Goal: Task Accomplishment & Management: Manage account settings

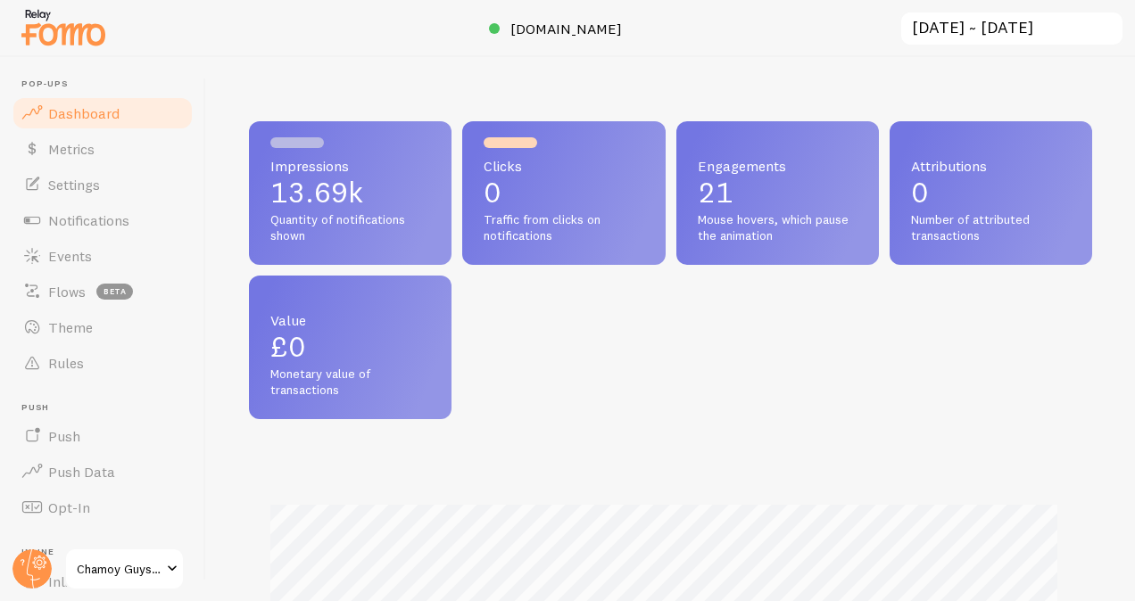
scroll to position [469, 830]
click at [111, 160] on link "Metrics" at bounding box center [103, 149] width 184 height 36
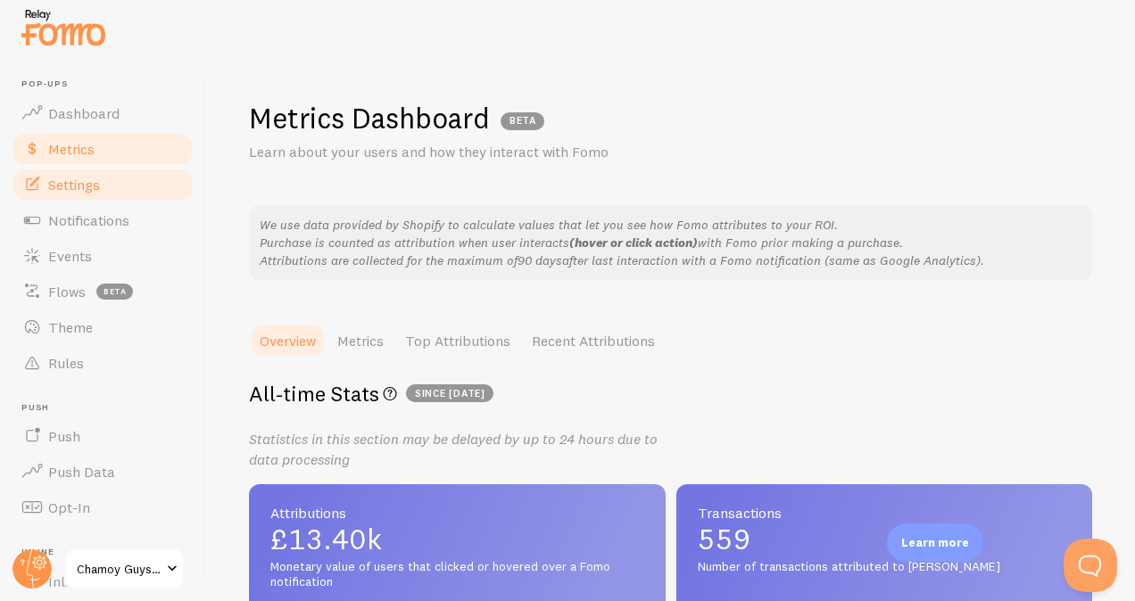
click at [111, 194] on link "Settings" at bounding box center [103, 185] width 184 height 36
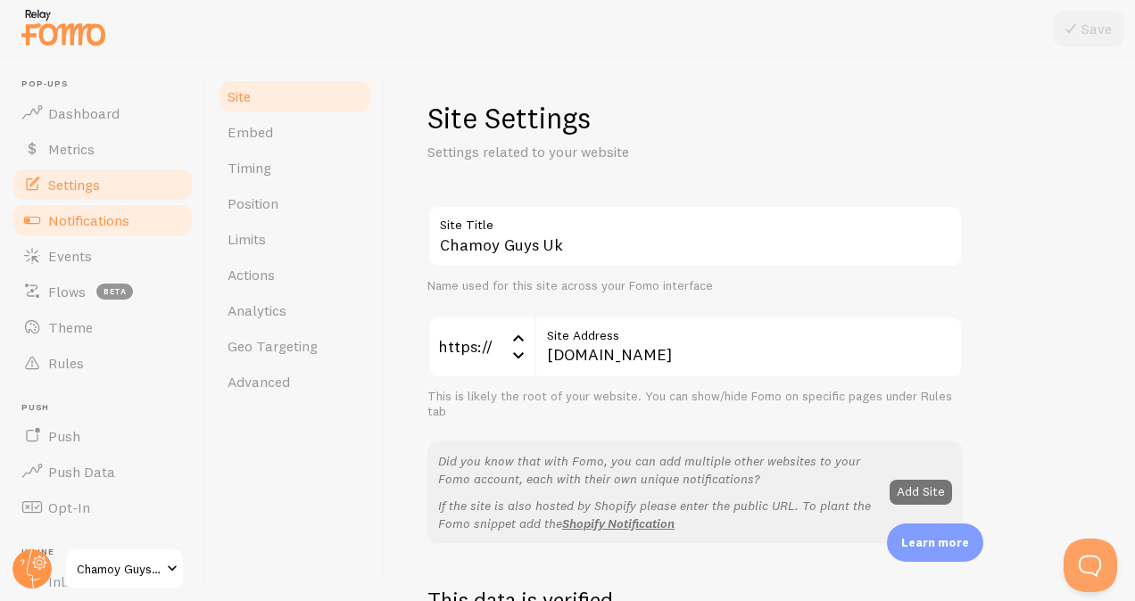
click at [112, 221] on span "Notifications" at bounding box center [88, 220] width 81 height 18
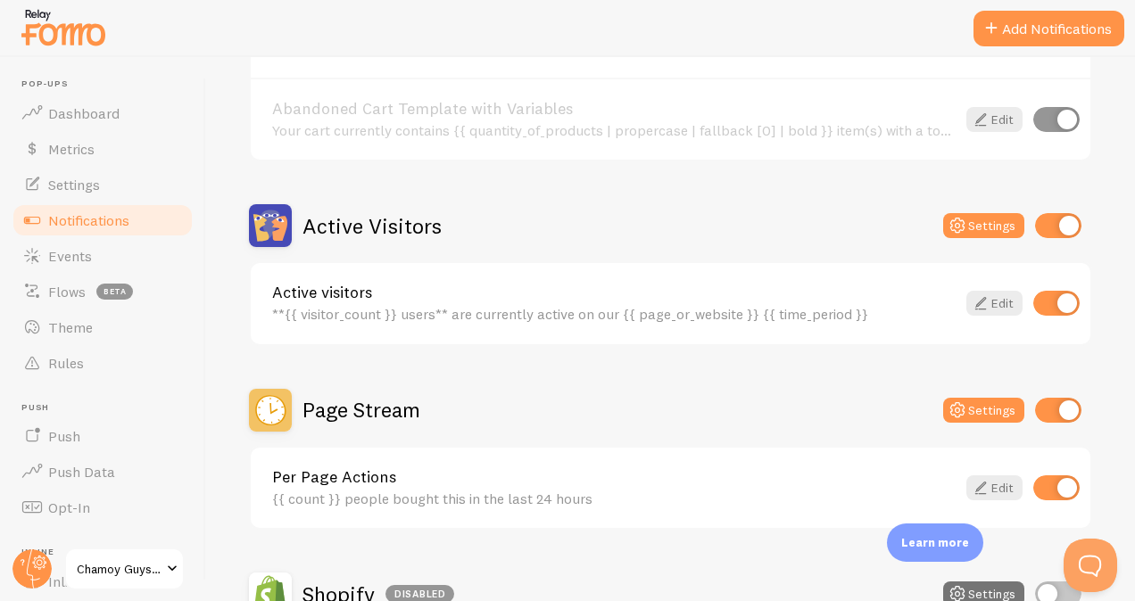
scroll to position [307, 0]
click at [1036, 217] on input "checkbox" at bounding box center [1058, 225] width 46 height 25
checkbox input "false"
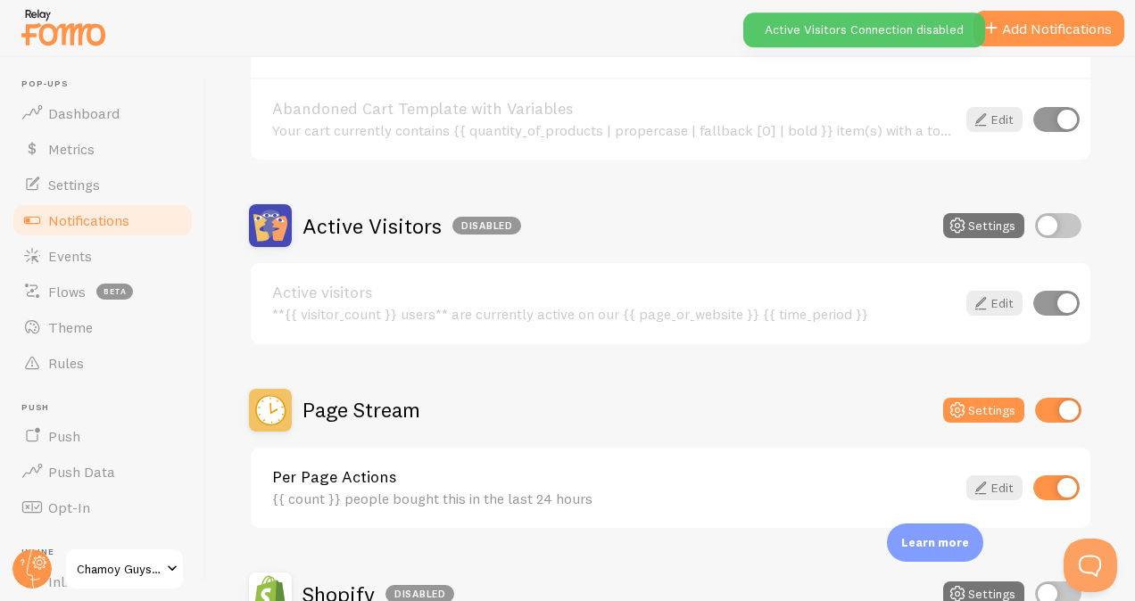
click at [1052, 414] on input "checkbox" at bounding box center [1058, 410] width 46 height 25
checkbox input "false"
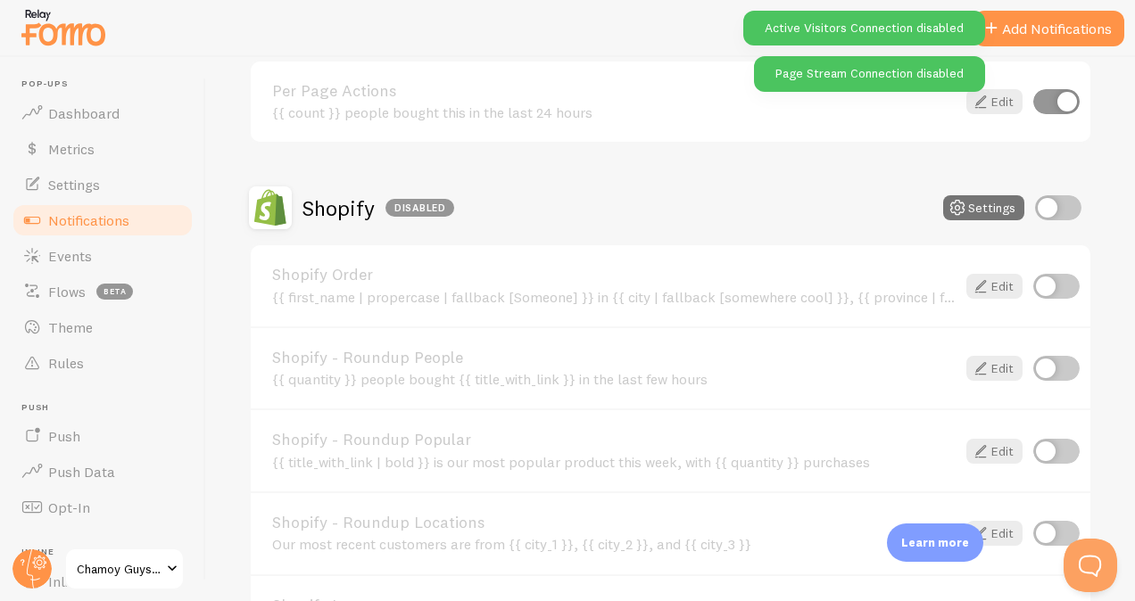
scroll to position [0, 0]
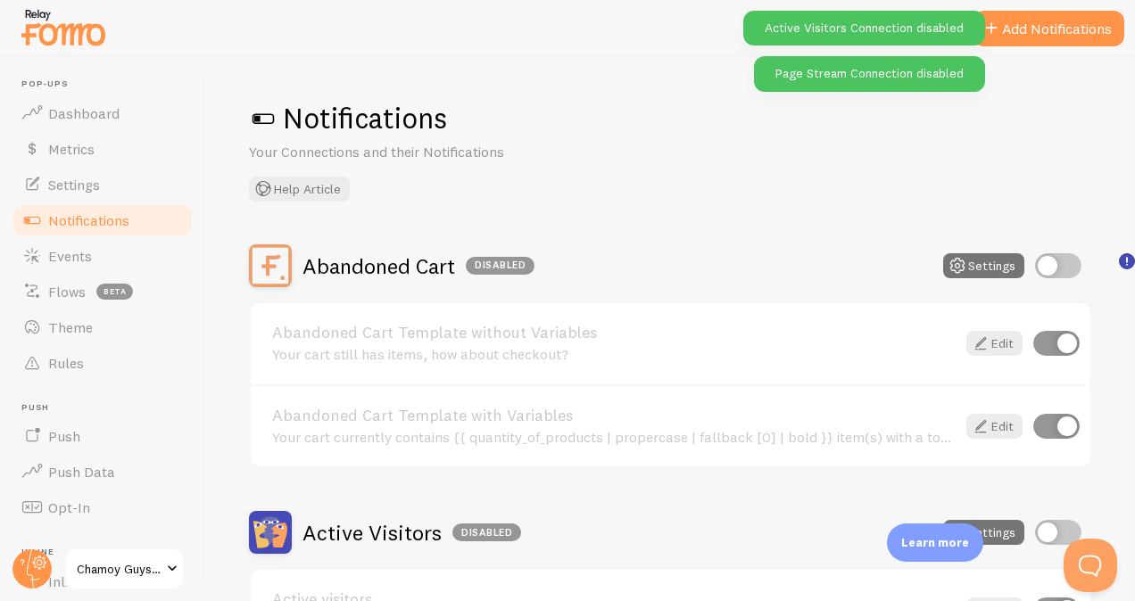
click at [70, 225] on span "Notifications" at bounding box center [88, 220] width 81 height 18
click at [87, 160] on link "Metrics" at bounding box center [103, 149] width 184 height 36
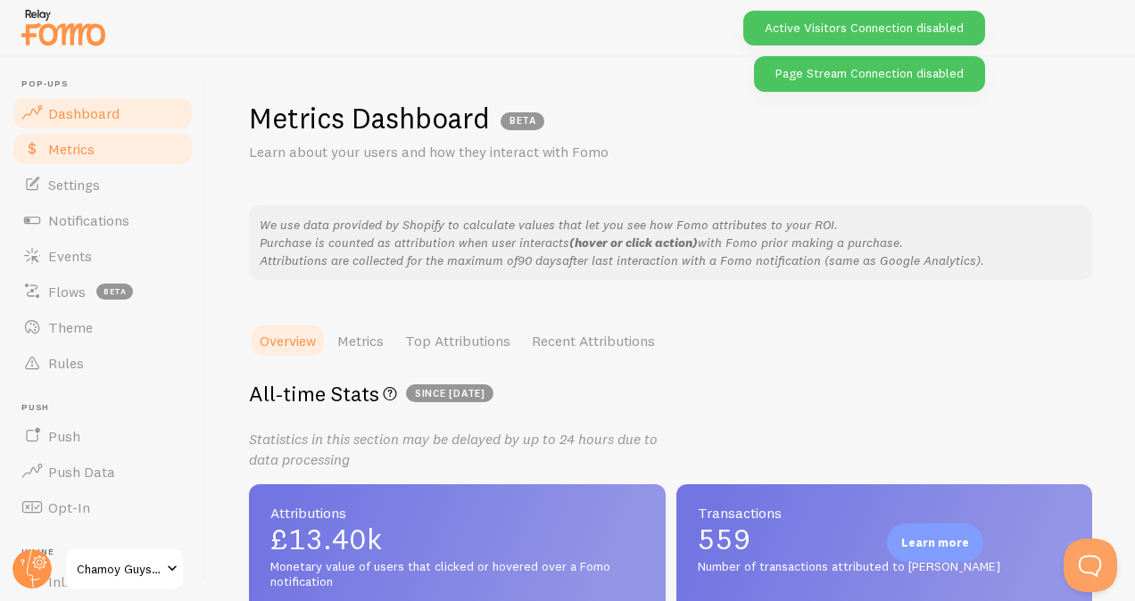
click at [109, 109] on span "Dashboard" at bounding box center [83, 113] width 71 height 18
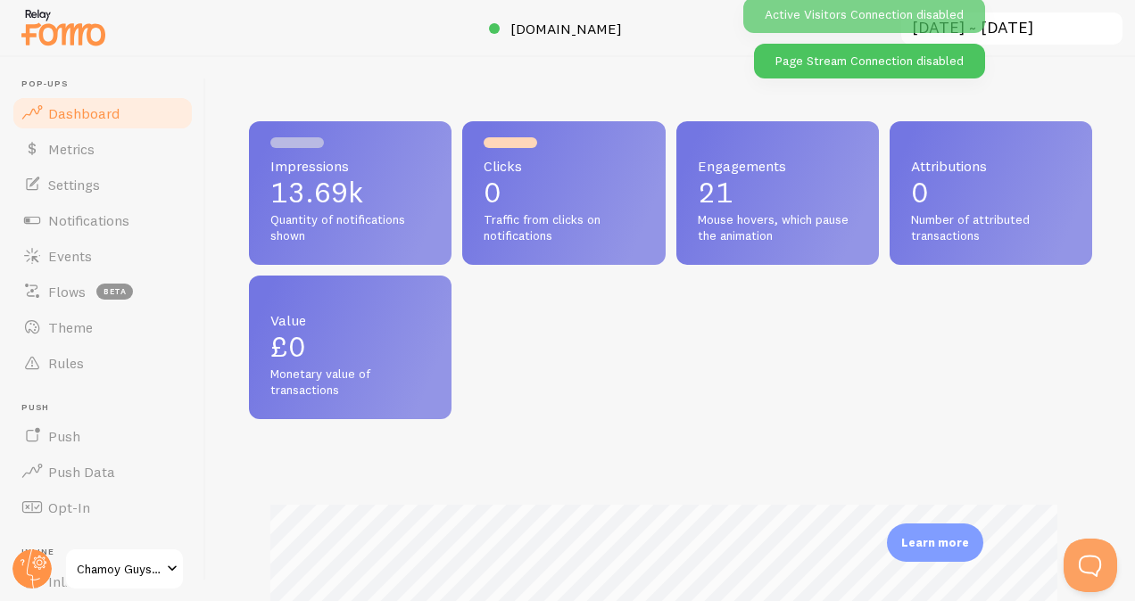
scroll to position [469, 830]
